Goal: Task Accomplishment & Management: Manage account settings

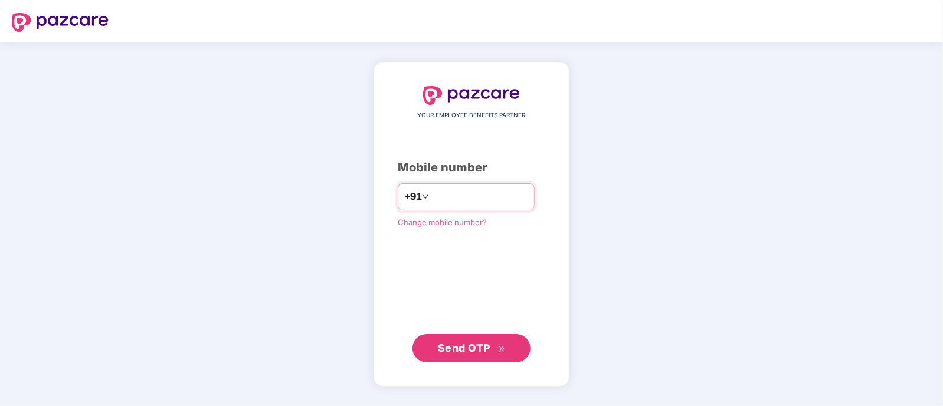
type input "**********"
click at [465, 355] on span "Send OTP" at bounding box center [472, 348] width 68 height 17
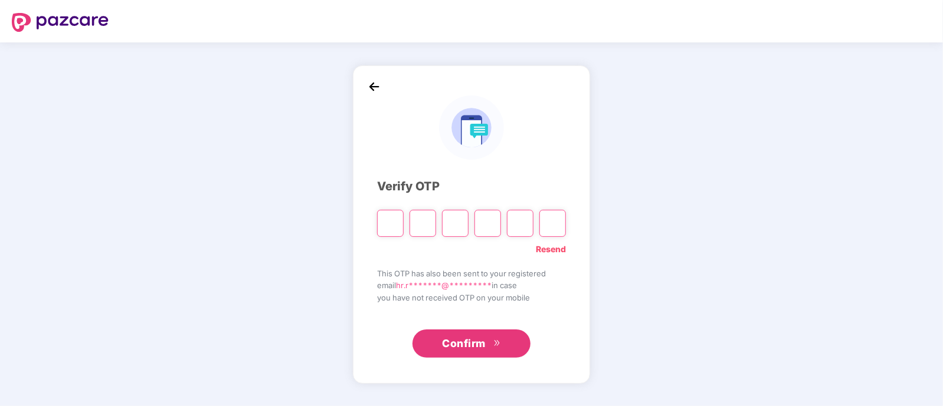
type input "*"
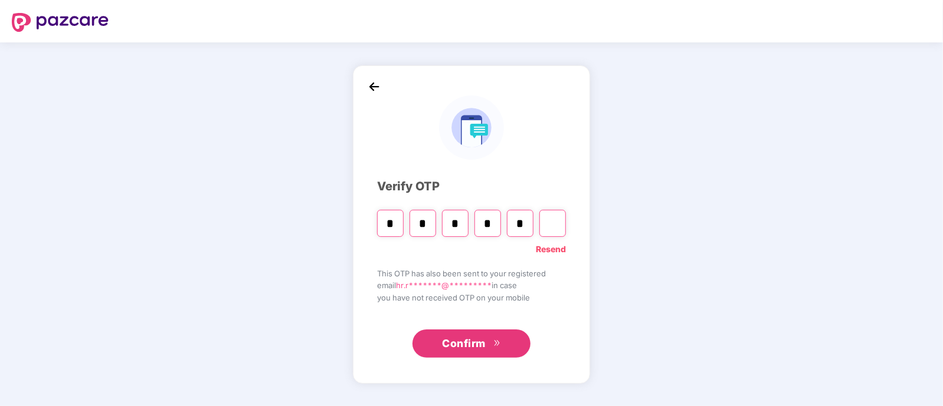
type input "*"
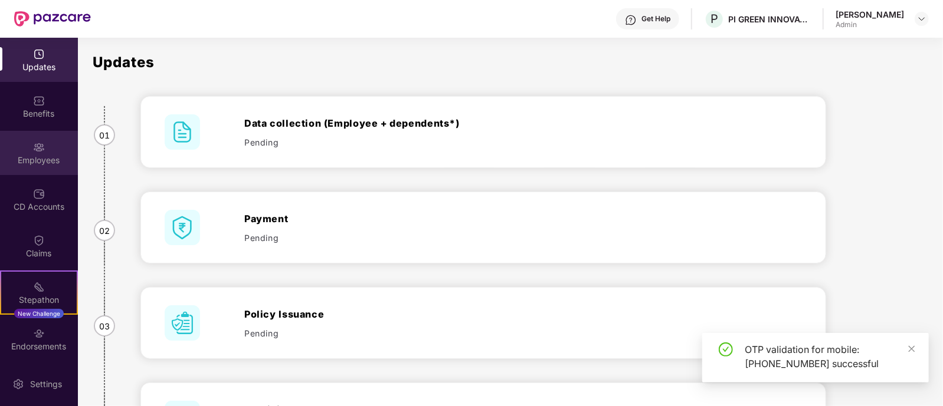
click at [34, 158] on div "Employees" at bounding box center [39, 161] width 78 height 12
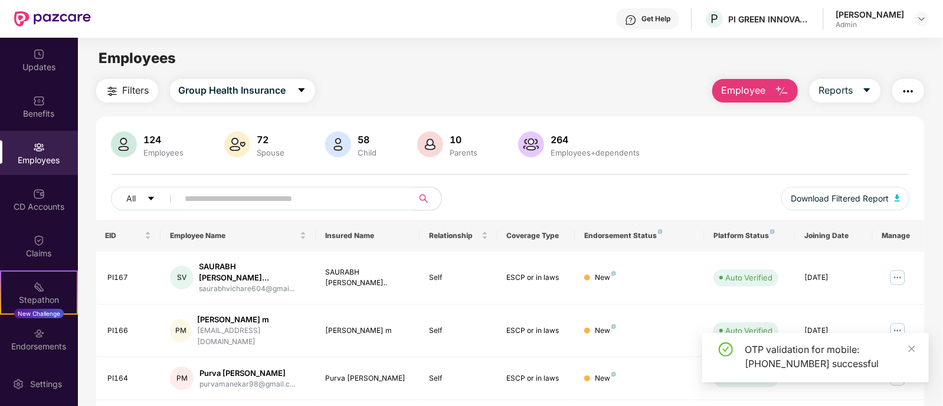
click at [229, 194] on input "text" at bounding box center [291, 199] width 212 height 18
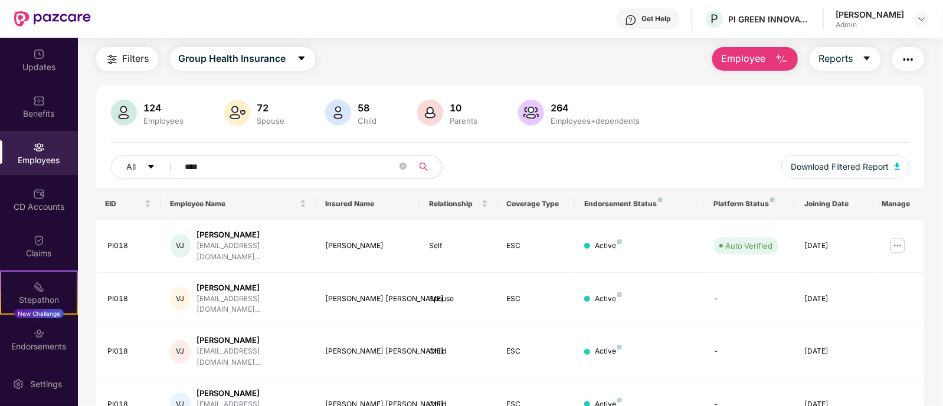
scroll to position [59, 0]
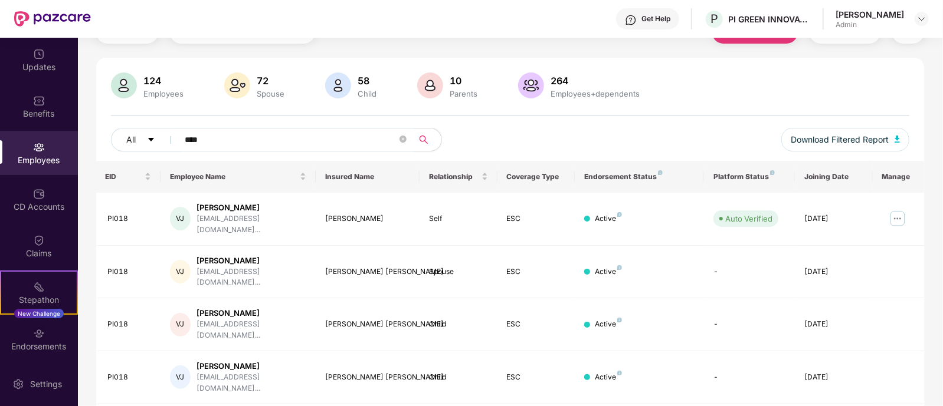
type input "****"
click at [897, 209] on img at bounding box center [897, 218] width 19 height 19
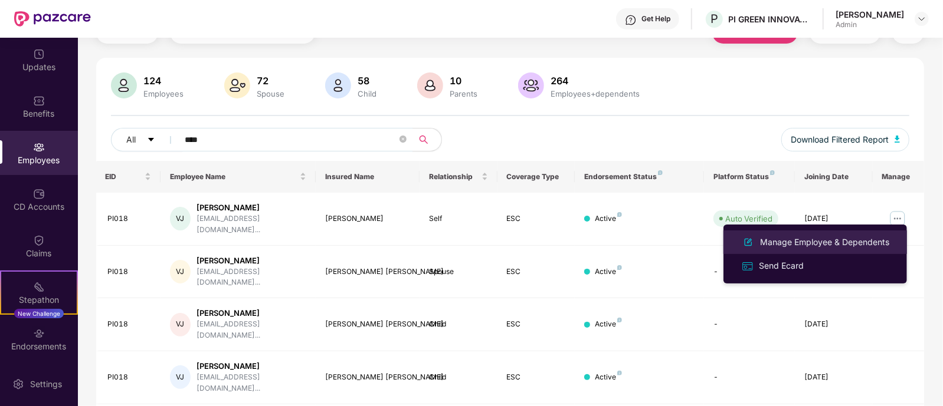
click at [781, 245] on div "Manage Employee & Dependents" at bounding box center [825, 242] width 134 height 13
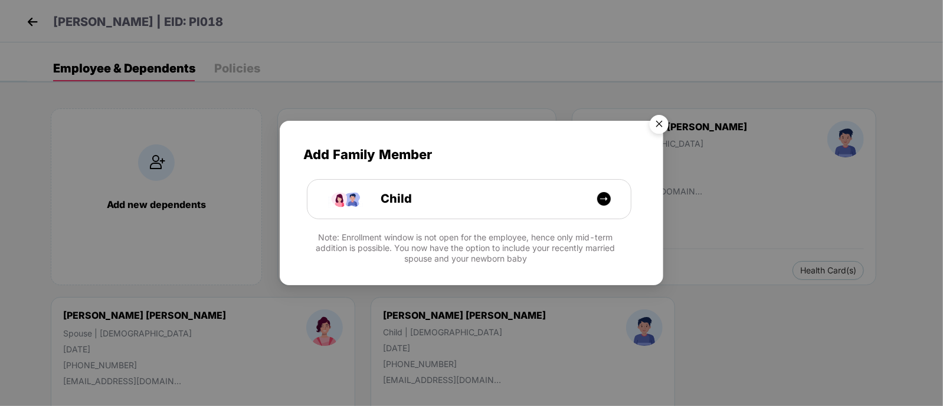
click at [665, 123] on img "Close" at bounding box center [658, 126] width 33 height 33
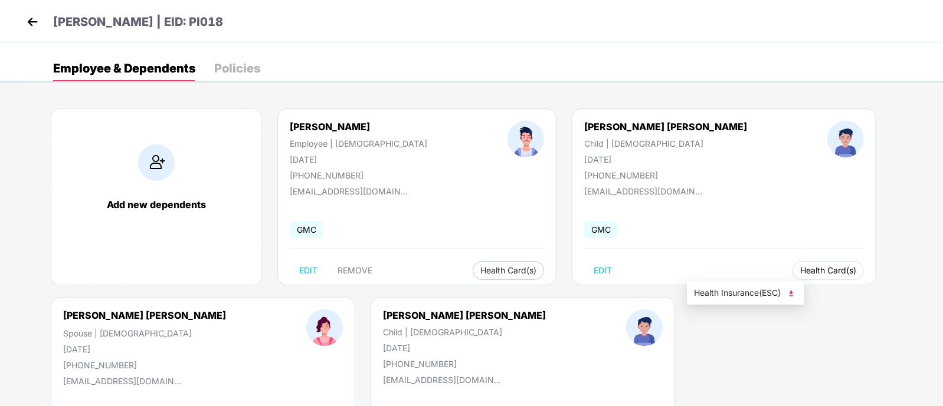
click at [800, 270] on span "Health Card(s)" at bounding box center [828, 271] width 56 height 6
click at [794, 292] on img at bounding box center [791, 294] width 12 height 12
